Goal: Information Seeking & Learning: Check status

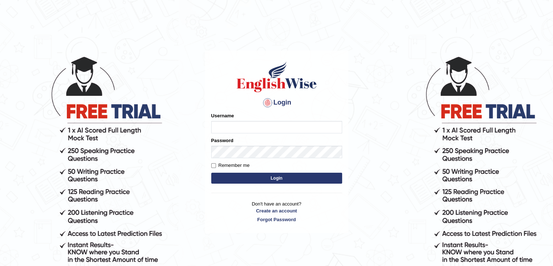
type input "Jitendra"
click at [276, 176] on button "Login" at bounding box center [276, 177] width 131 height 11
type input "Jitendra"
click at [275, 178] on button "Login" at bounding box center [276, 177] width 131 height 11
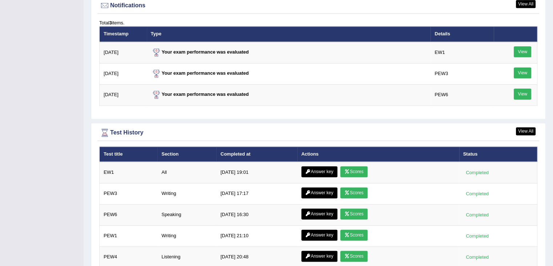
scroll to position [943, 0]
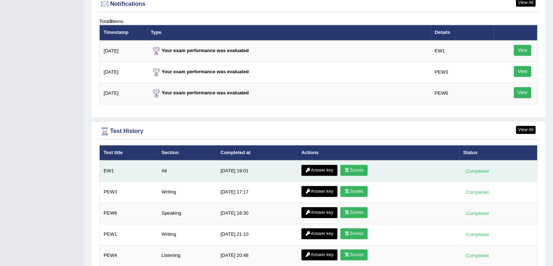
click at [316, 166] on link "Answer key" at bounding box center [320, 169] width 36 height 11
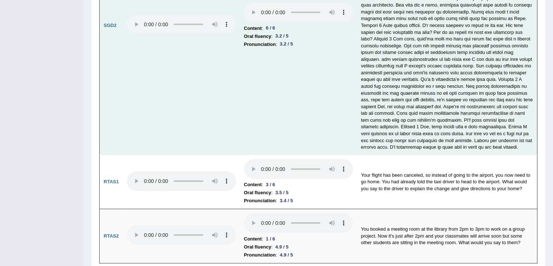
scroll to position [2300, 0]
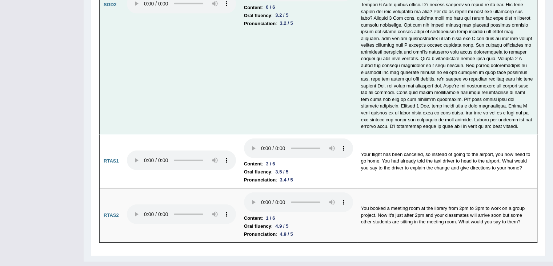
click at [253, 230] on b "Pronunciation" at bounding box center [260, 234] width 32 height 8
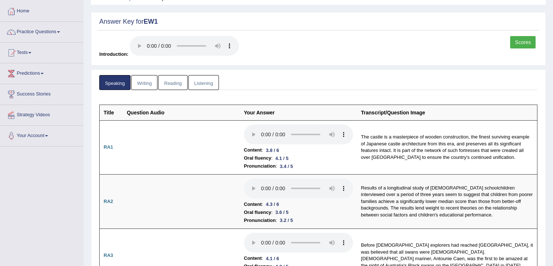
scroll to position [0, 0]
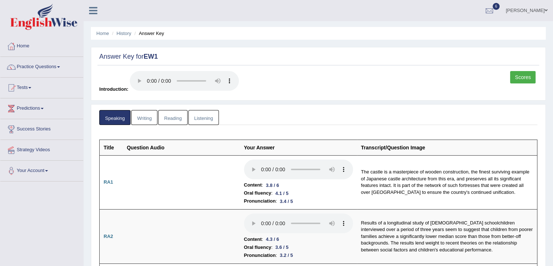
click at [143, 116] on link "Writing" at bounding box center [144, 117] width 26 height 15
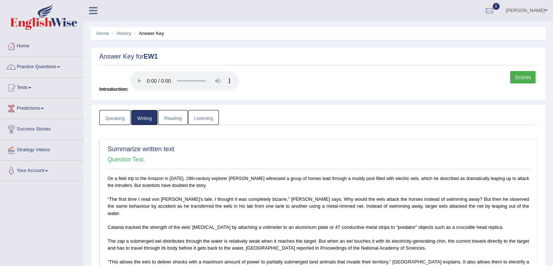
click at [173, 119] on link "Reading" at bounding box center [172, 117] width 29 height 15
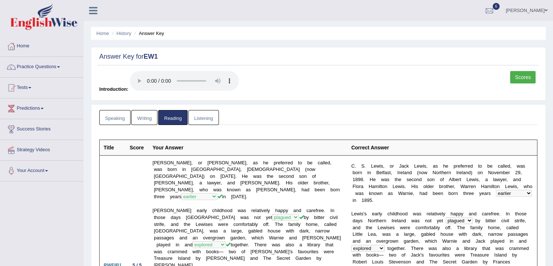
click at [207, 117] on link "Listening" at bounding box center [203, 117] width 31 height 15
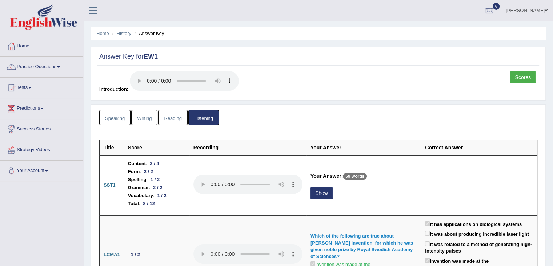
click at [524, 75] on link "Scores" at bounding box center [522, 77] width 25 height 12
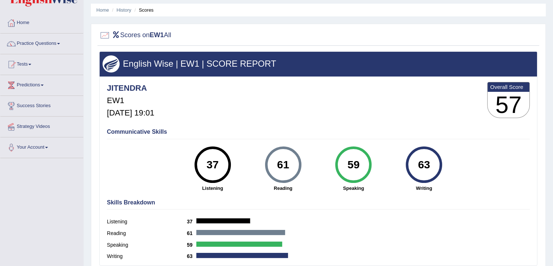
scroll to position [116, 0]
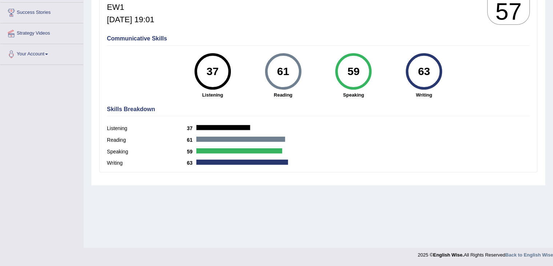
click at [115, 160] on label "Writing" at bounding box center [147, 163] width 80 height 8
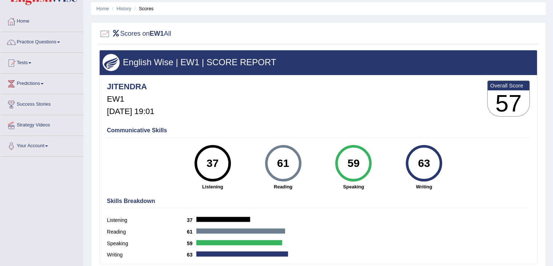
scroll to position [0, 0]
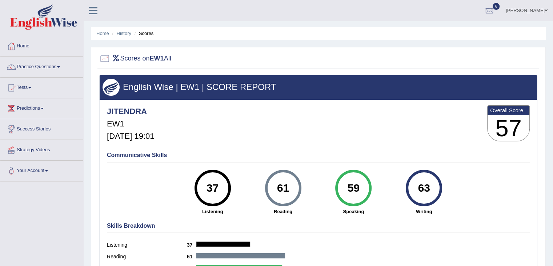
click at [15, 50] on div at bounding box center [11, 46] width 11 height 11
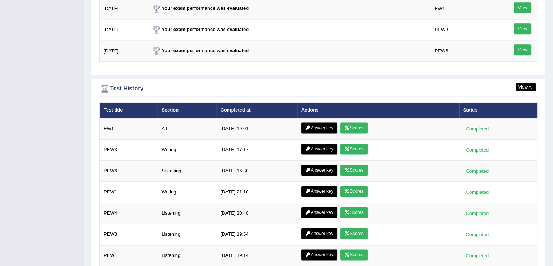
scroll to position [929, 0]
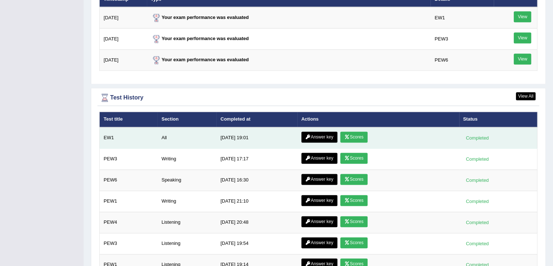
click at [315, 132] on link "Answer key" at bounding box center [320, 136] width 36 height 11
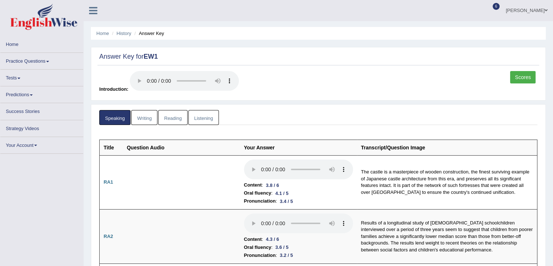
click at [144, 117] on link "Writing" at bounding box center [144, 117] width 26 height 15
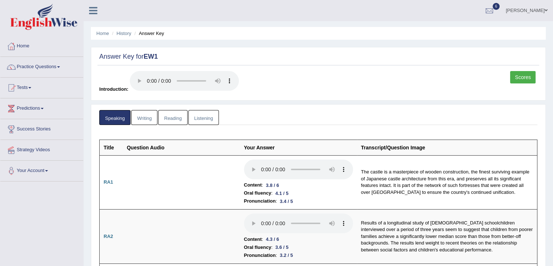
click at [144, 117] on link "Writing" at bounding box center [144, 117] width 26 height 15
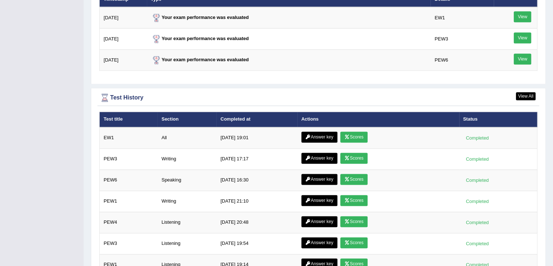
scroll to position [929, 0]
